Goal: Communication & Community: Ask a question

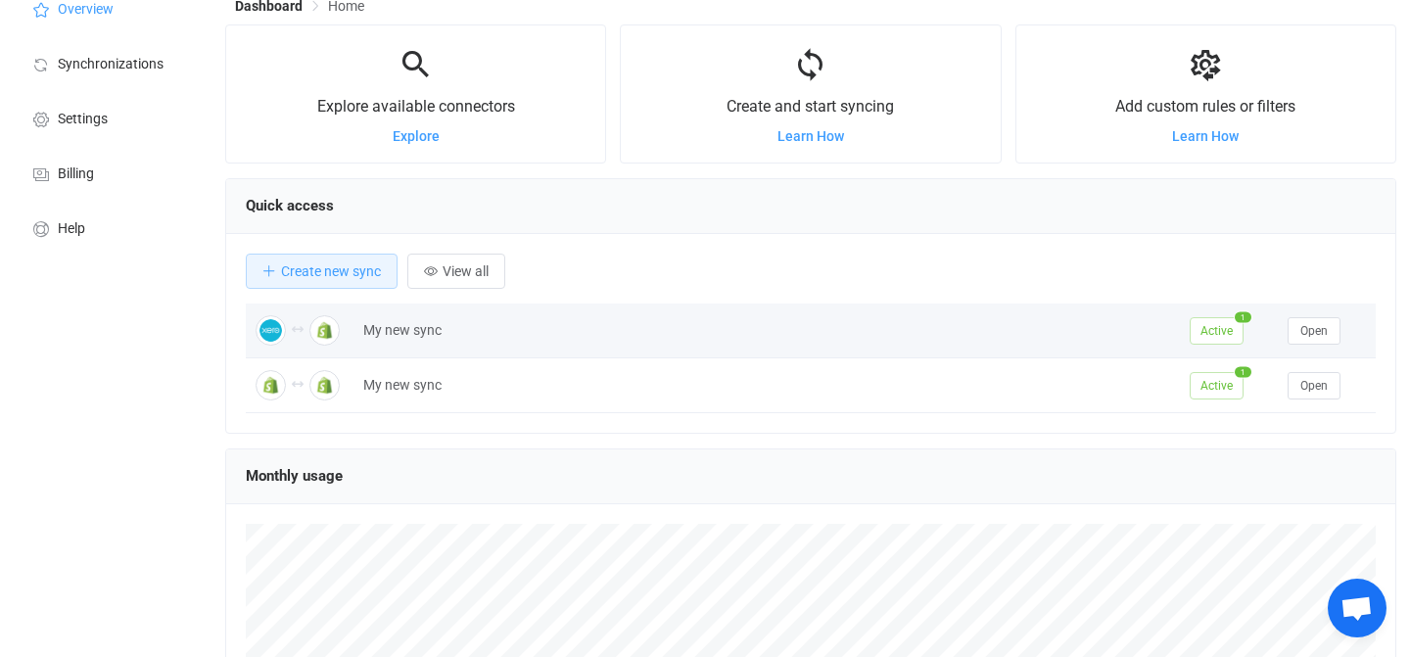
scroll to position [87, 0]
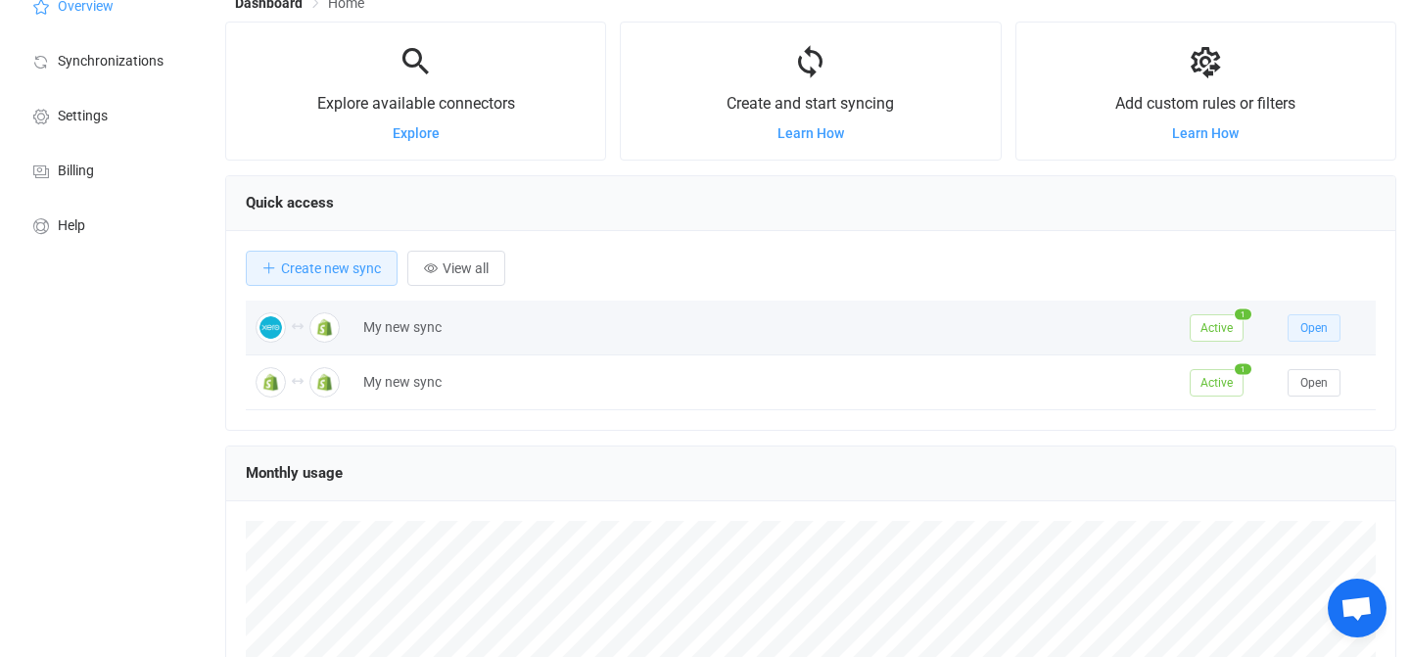
click at [1317, 329] on span "Open" at bounding box center [1313, 328] width 27 height 14
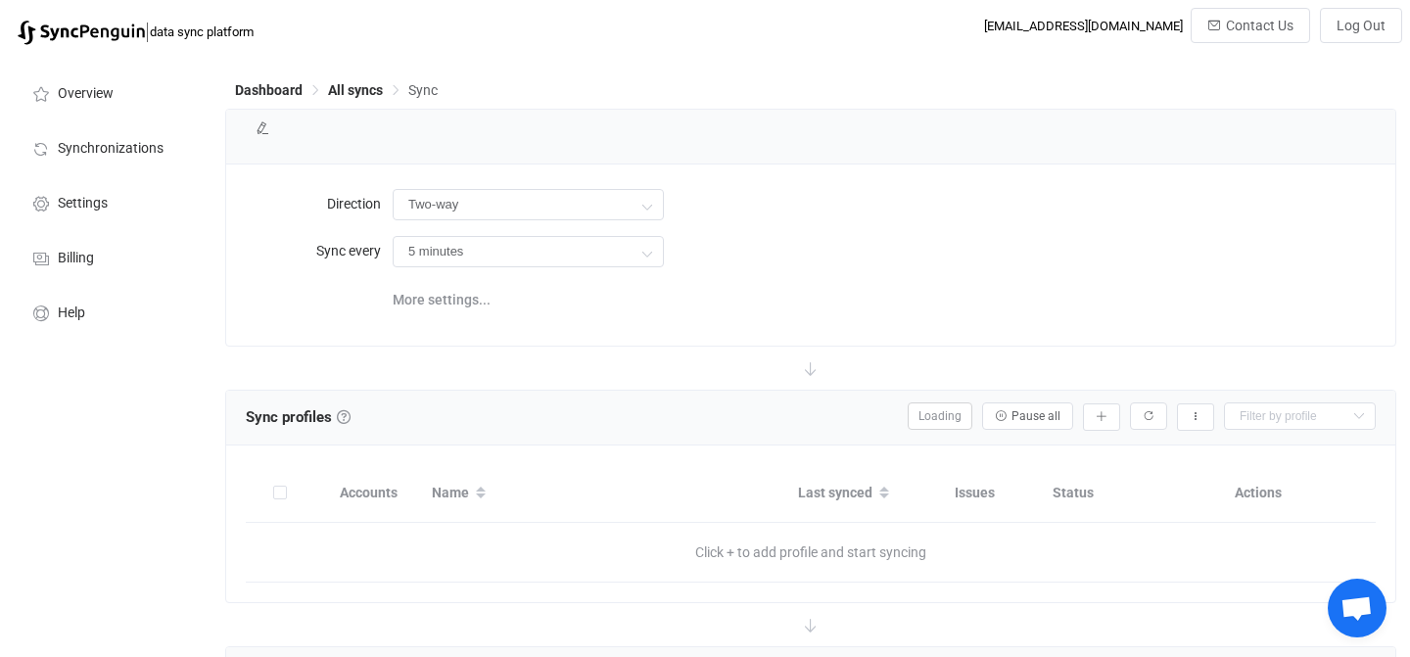
type input "10 minutes"
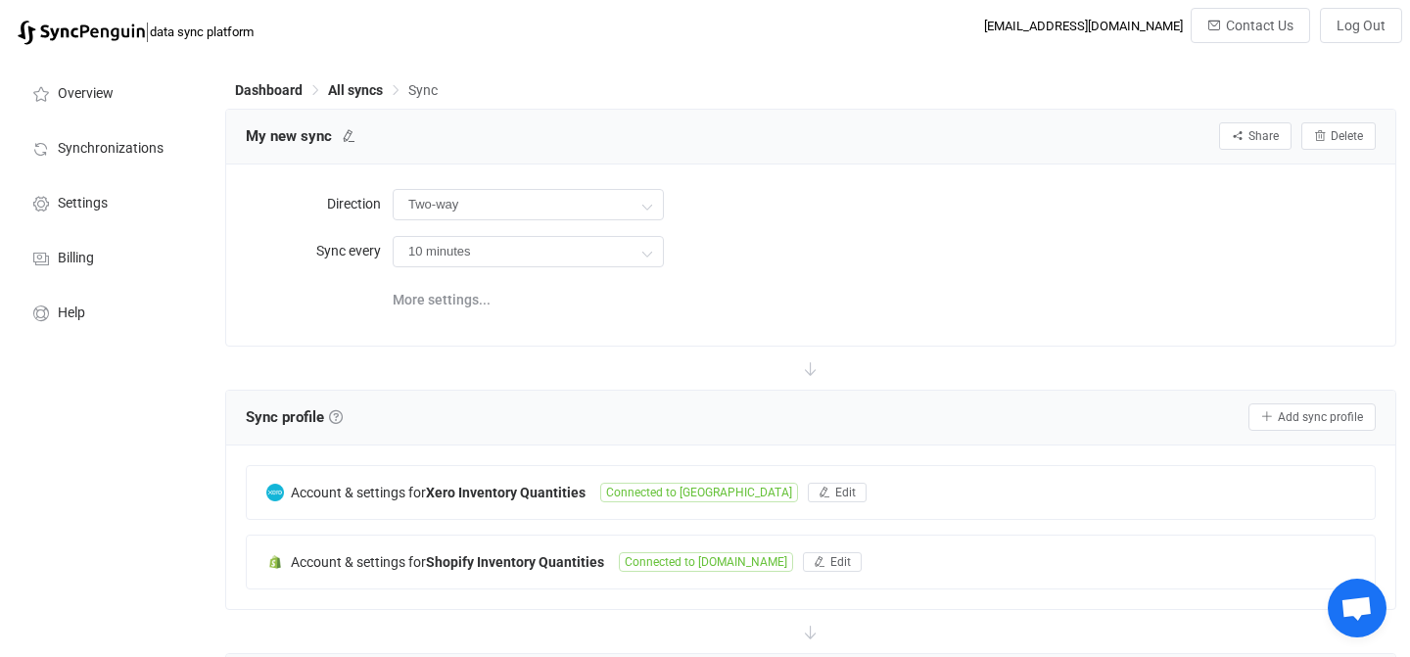
click at [1367, 598] on span "Open chat" at bounding box center [1356, 609] width 32 height 27
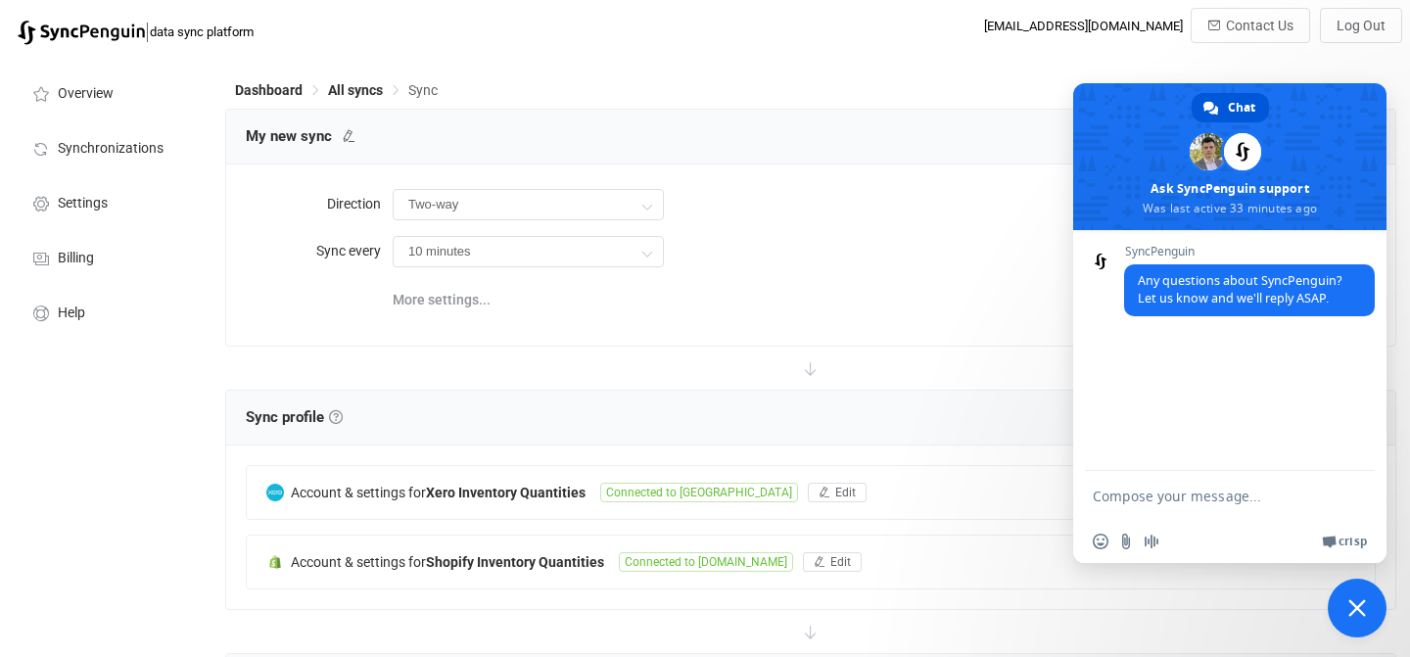
click at [1192, 514] on textarea "Compose your message..." at bounding box center [1210, 495] width 235 height 49
click at [1115, 497] on textarea "Hi, I just created a Xero to Shopify bidrectional sync." at bounding box center [1210, 486] width 235 height 67
click at [1255, 481] on textarea "Hi, I just created a Xero to Shopify bidirectional sync." at bounding box center [1210, 478] width 235 height 84
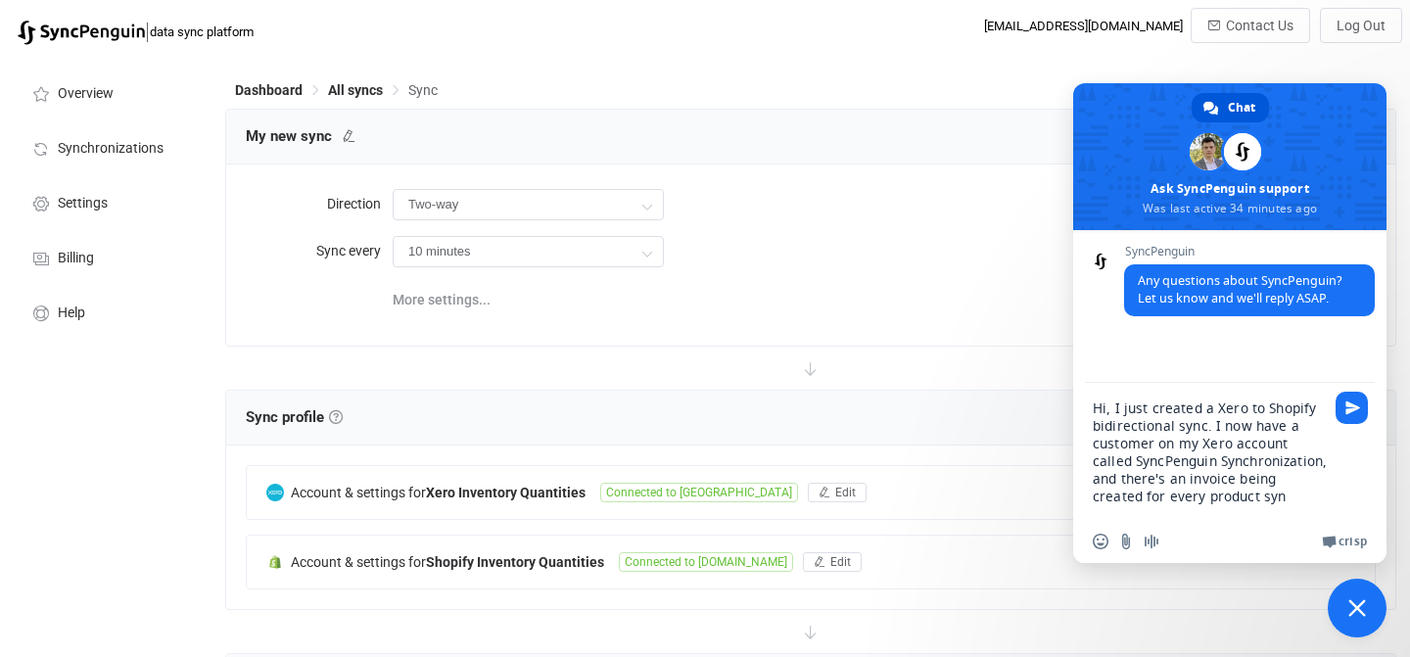
type textarea "Hi, I just created a Xero to Shopify bidirectional sync. I now have a customer …"
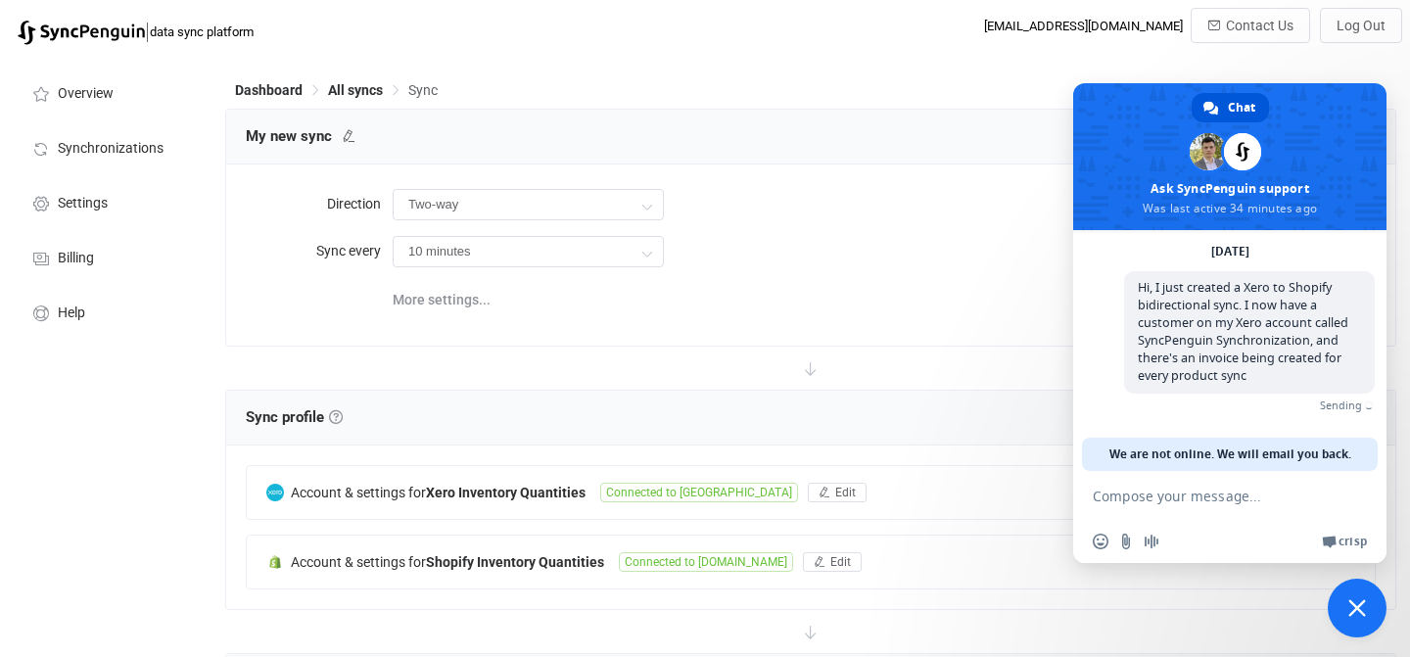
scroll to position [76, 0]
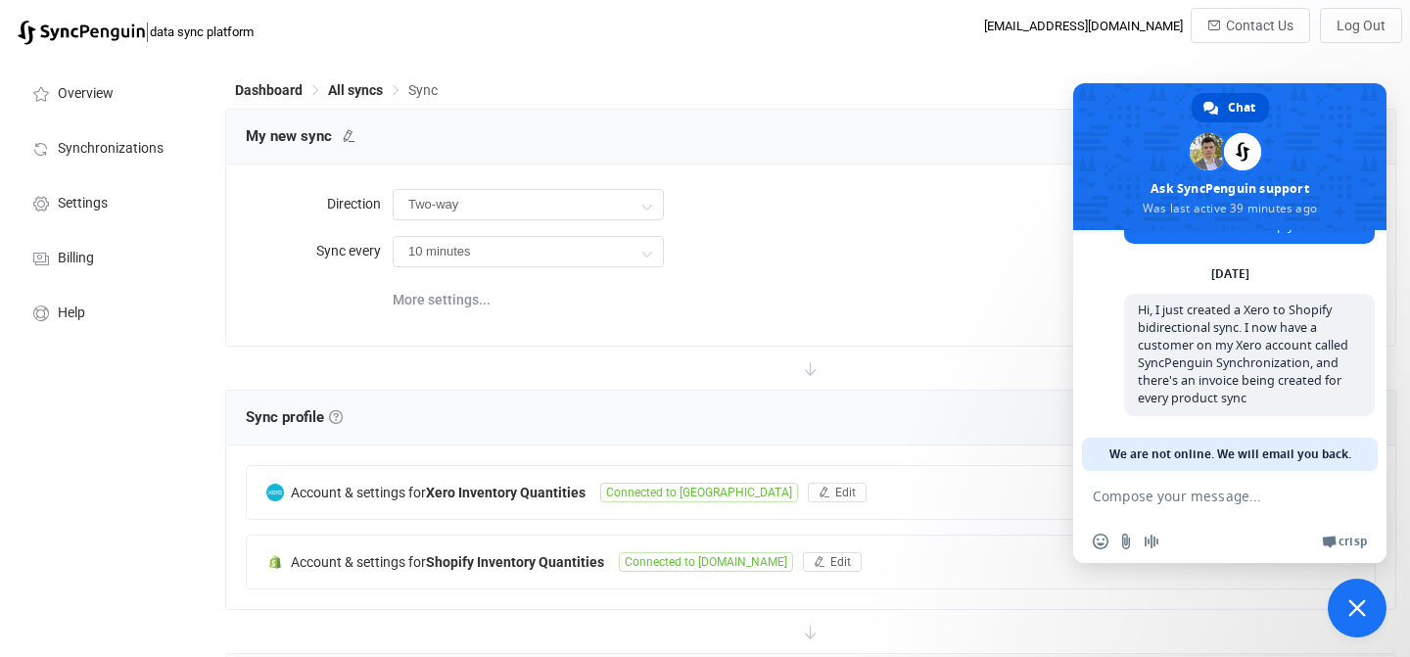
click at [1366, 629] on span "Close chat" at bounding box center [1357, 608] width 59 height 59
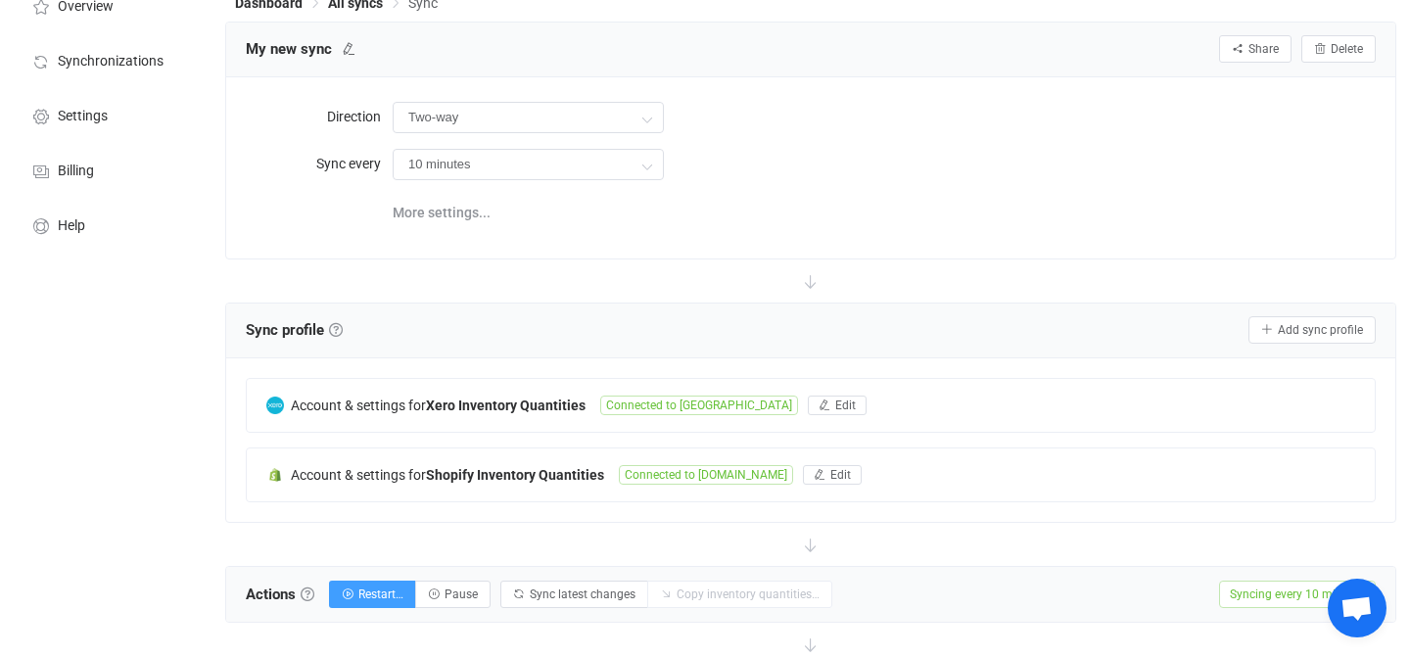
scroll to position [89, 0]
click at [835, 405] on span "Edit" at bounding box center [845, 404] width 21 height 14
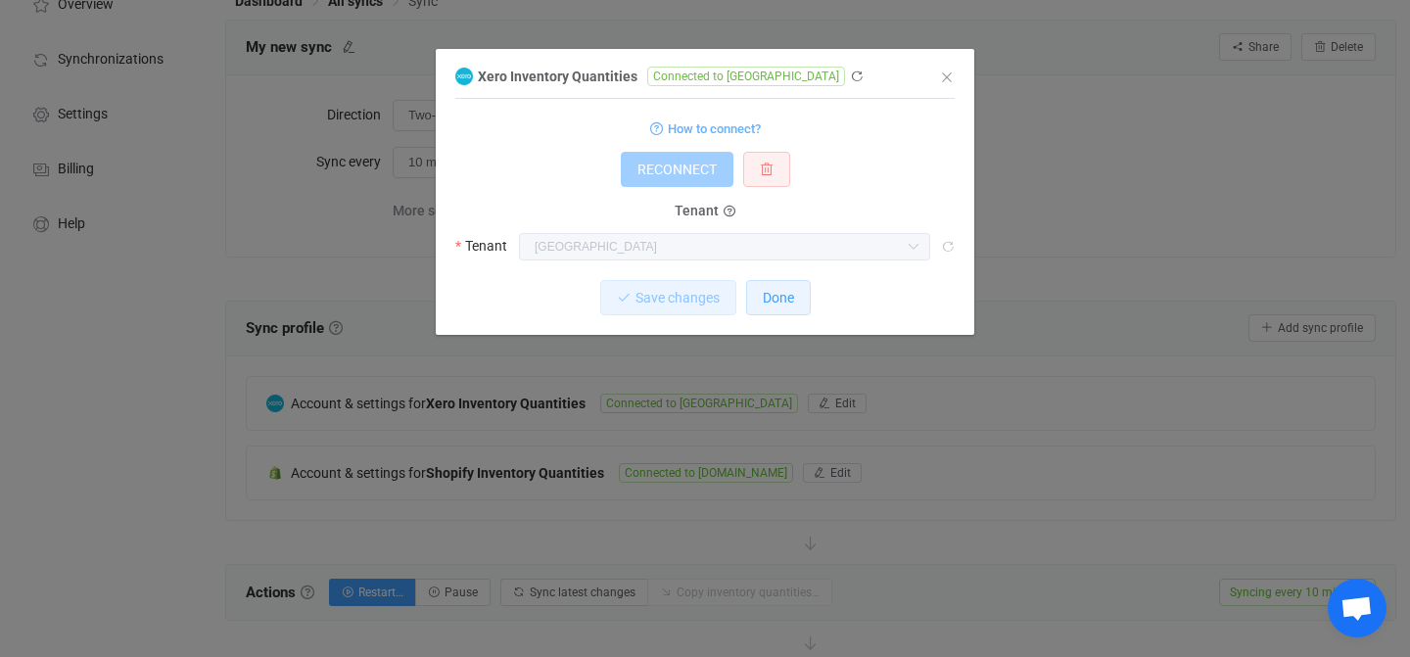
click at [778, 303] on span "Done" at bounding box center [778, 298] width 31 height 16
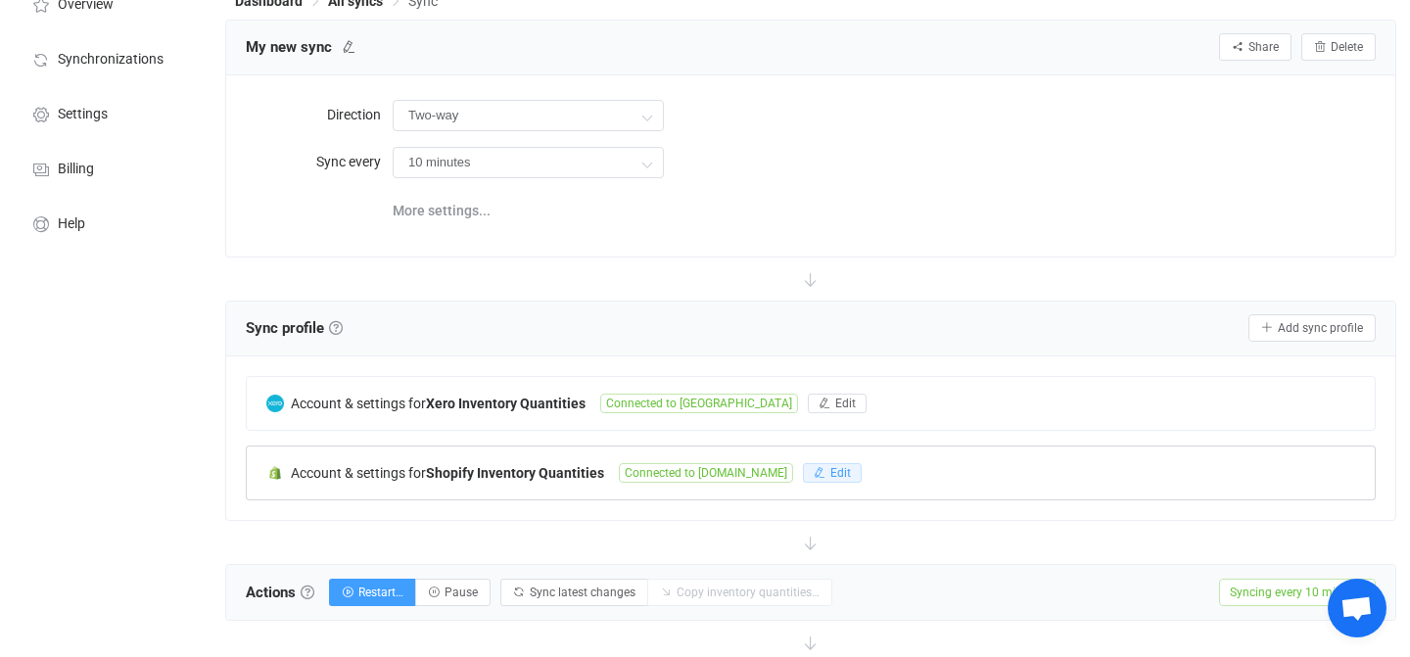
click at [862, 473] on button "Edit" at bounding box center [832, 473] width 59 height 20
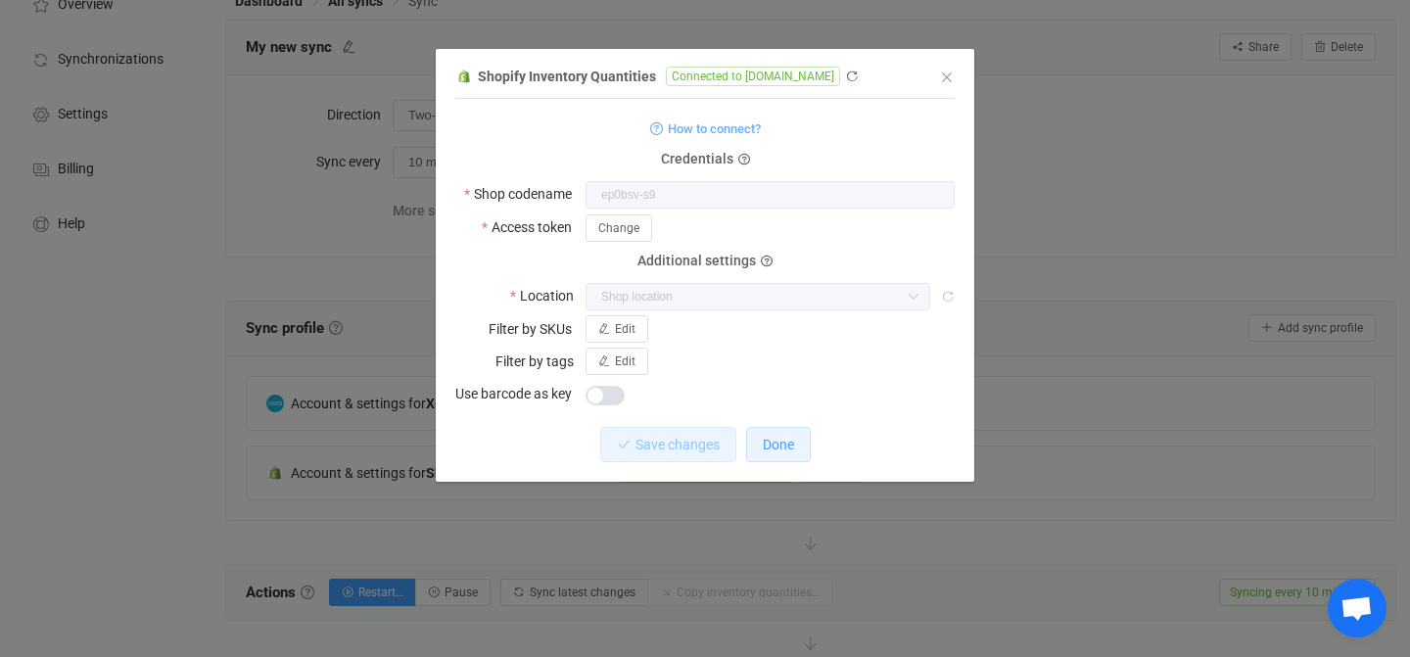
click at [788, 445] on span "Done" at bounding box center [778, 445] width 31 height 16
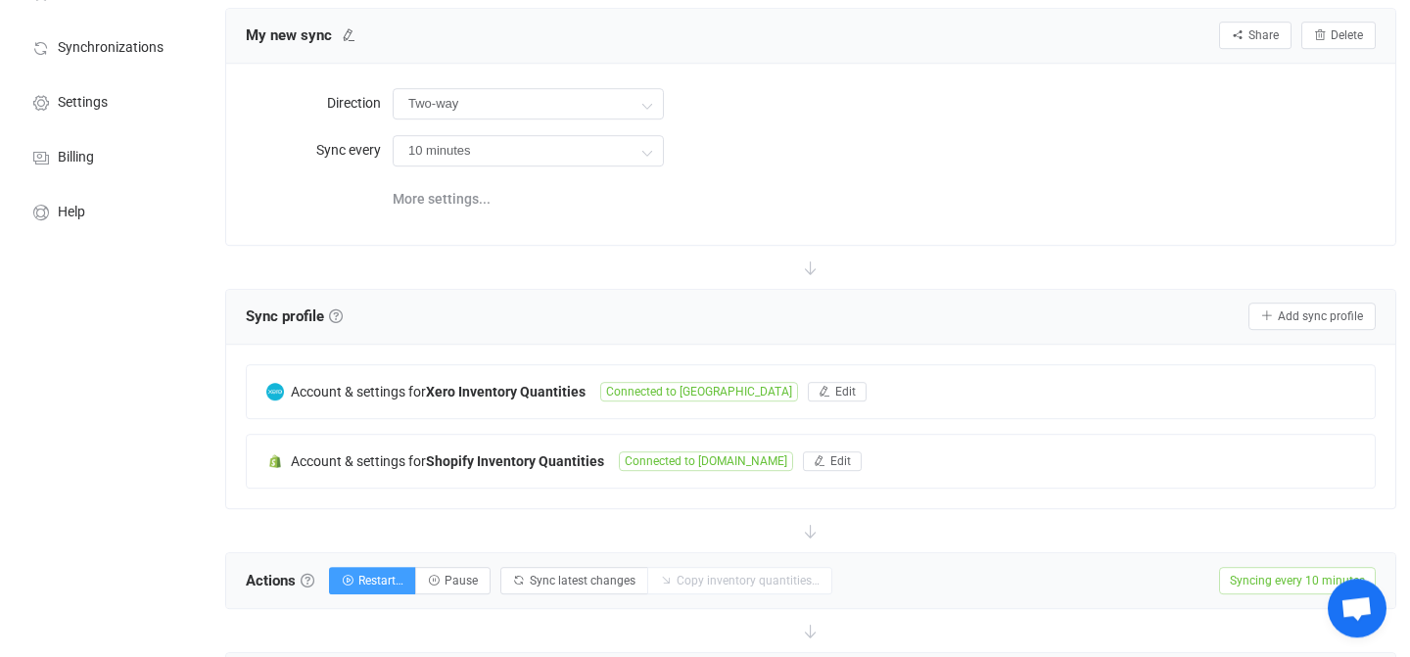
scroll to position [0, 0]
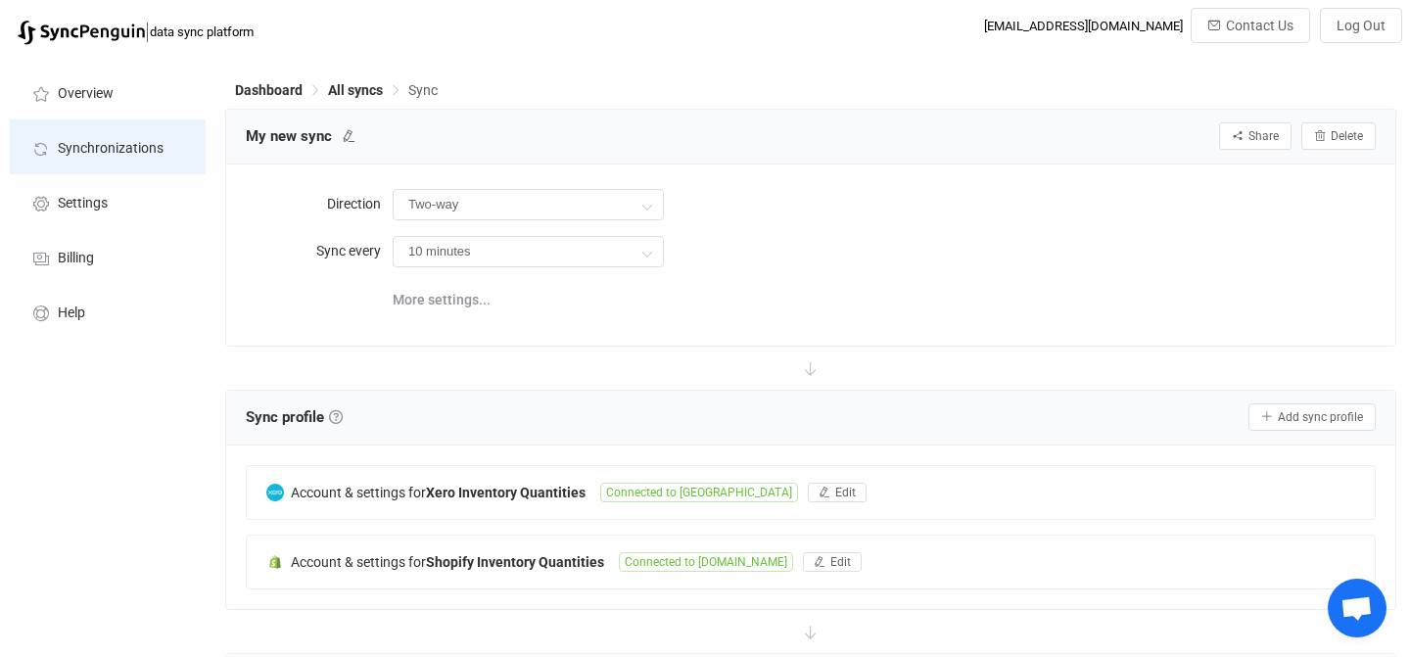
click at [111, 164] on li "Synchronizations" at bounding box center [108, 146] width 196 height 55
